Goal: Book appointment/travel/reservation

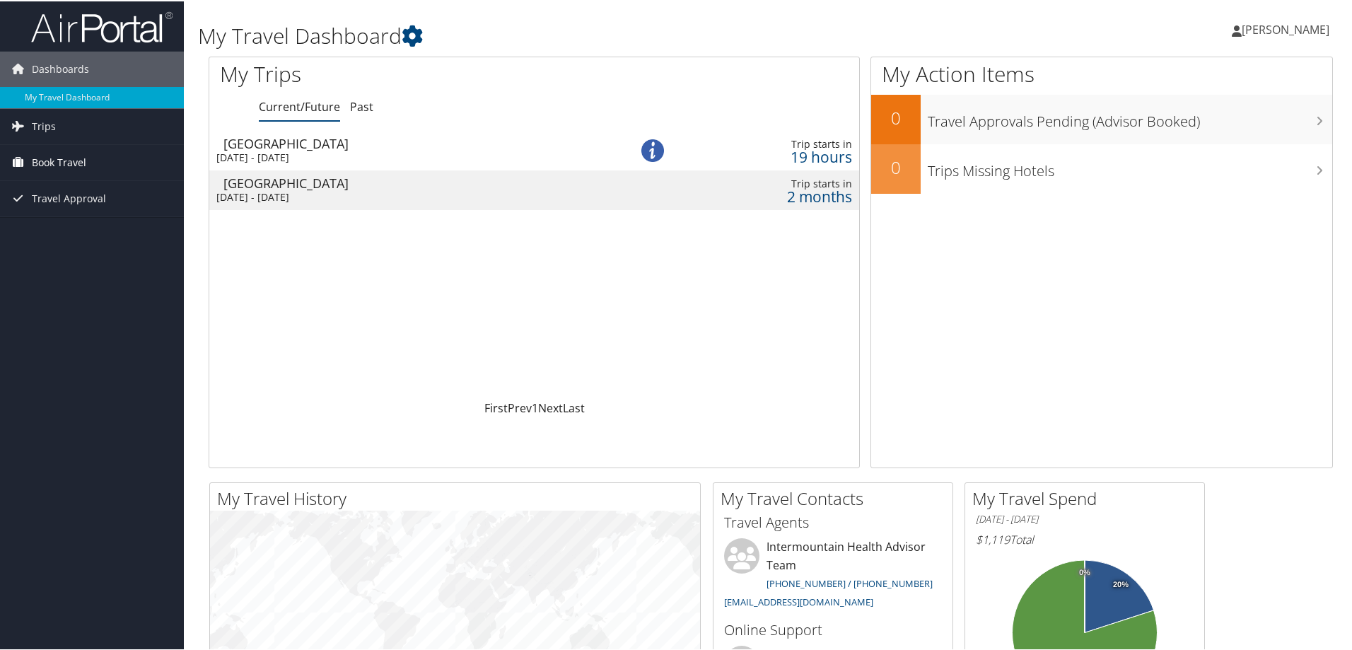
click at [67, 158] on span "Book Travel" at bounding box center [59, 161] width 54 height 35
click at [54, 233] on link "Book/Manage Online Trips" at bounding box center [92, 231] width 184 height 21
click at [95, 225] on link "Book/Manage Online Trips" at bounding box center [92, 231] width 184 height 21
